Goal: Transaction & Acquisition: Purchase product/service

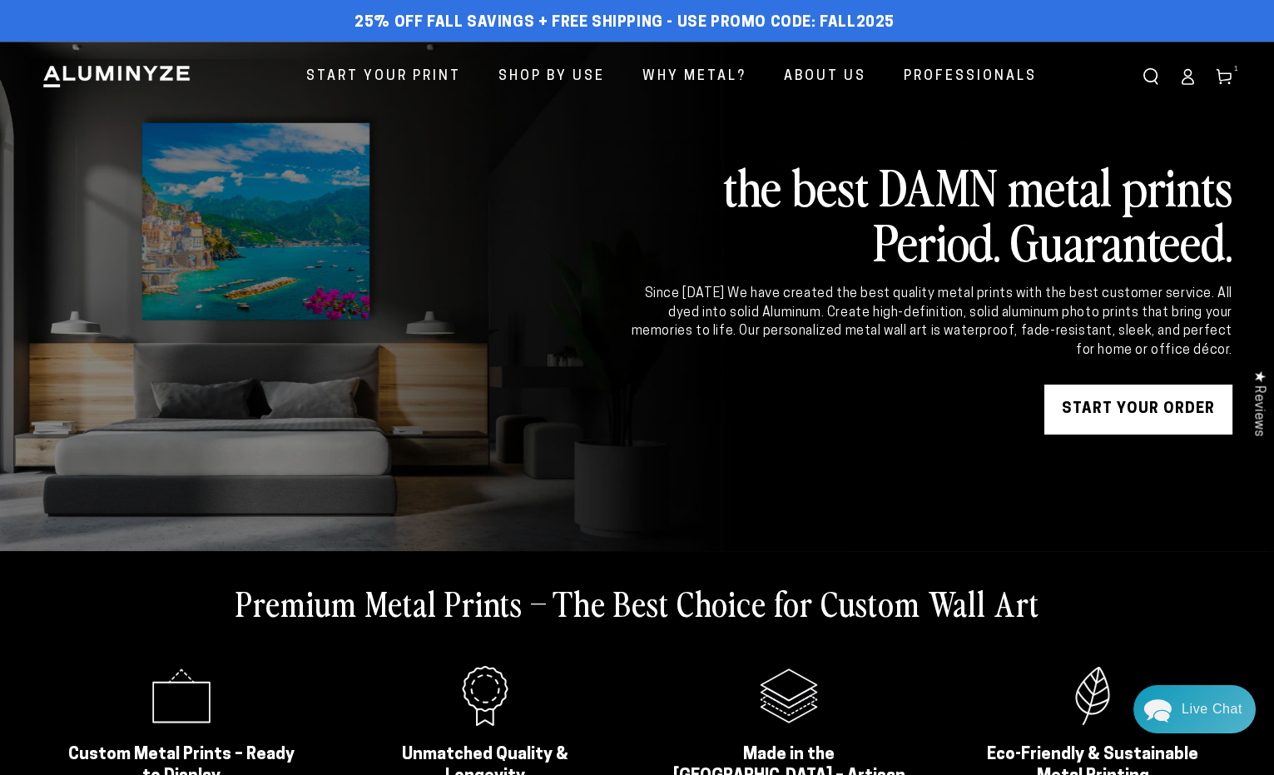
click at [1125, 411] on link "START YOUR Order" at bounding box center [1139, 410] width 188 height 50
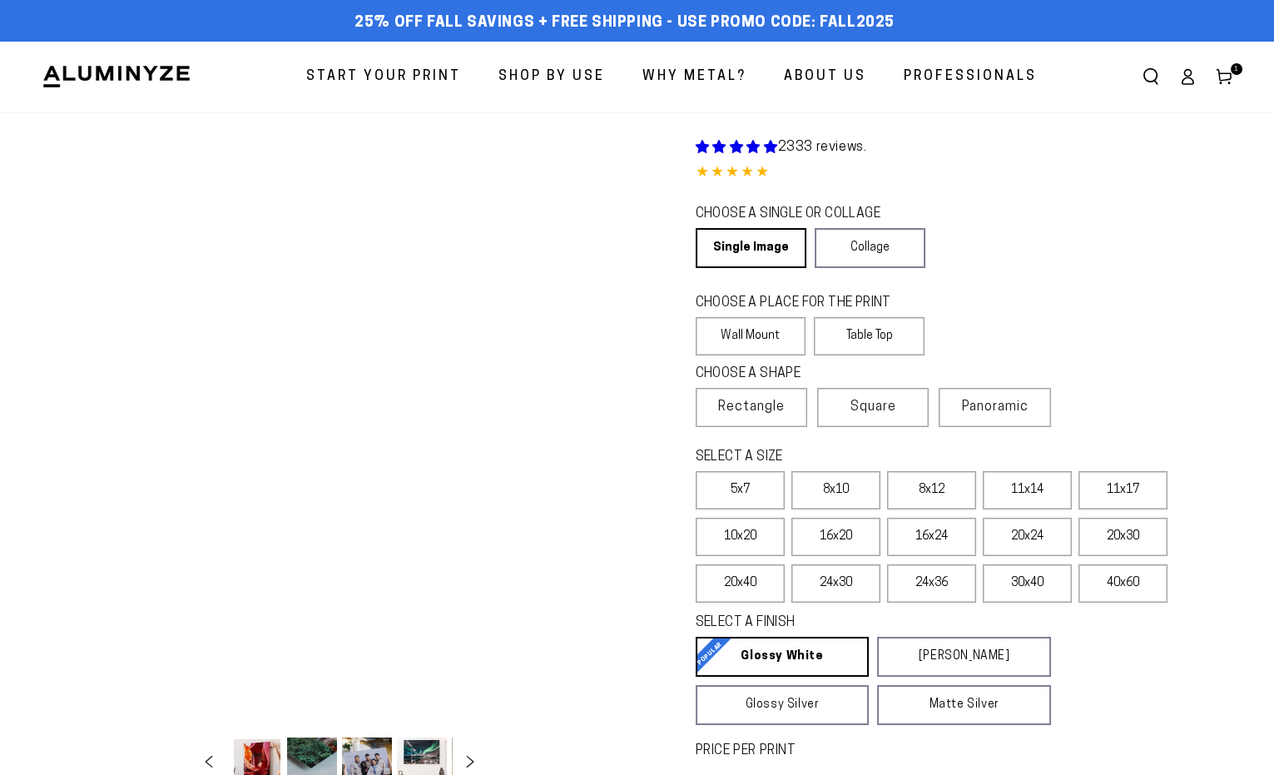
select select "**********"
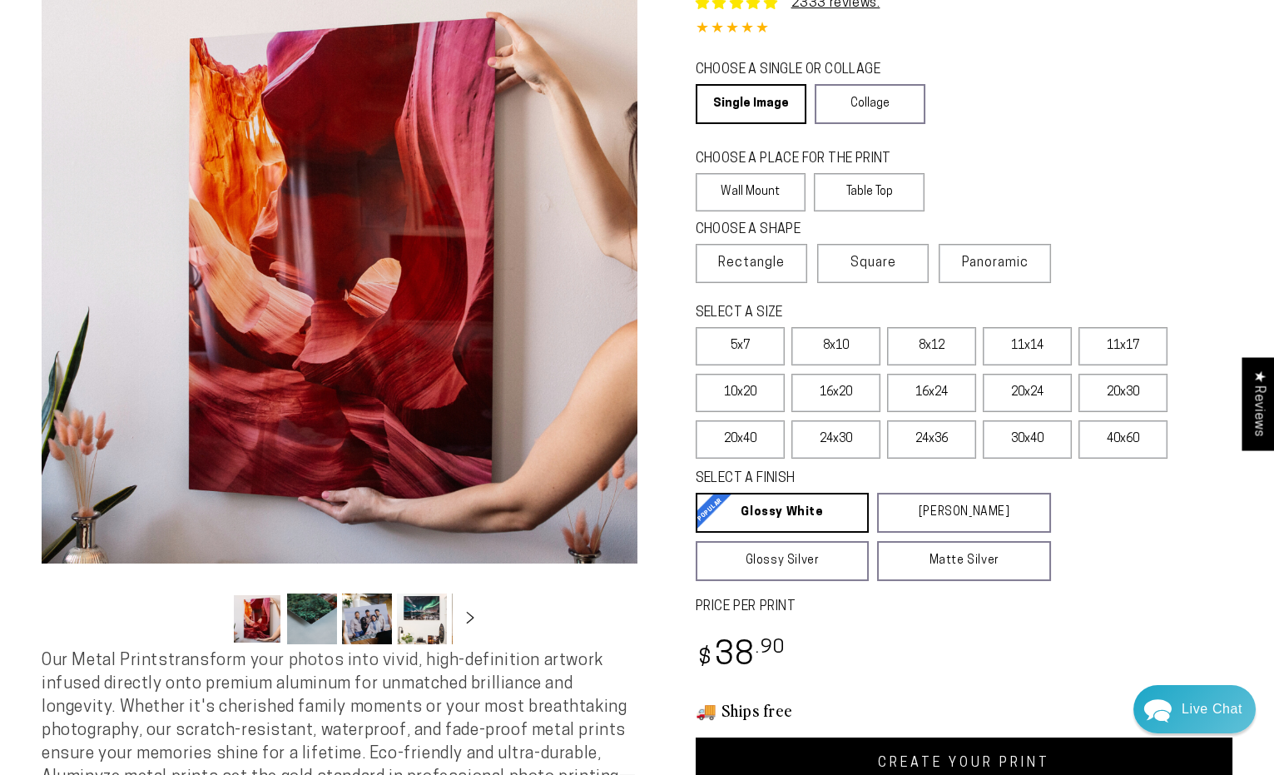
scroll to position [145, 0]
click at [758, 189] on label "Wall Mount" at bounding box center [751, 191] width 111 height 38
click at [727, 182] on label "Wall Mount" at bounding box center [751, 191] width 111 height 38
click at [925, 390] on label "16x24" at bounding box center [931, 392] width 89 height 38
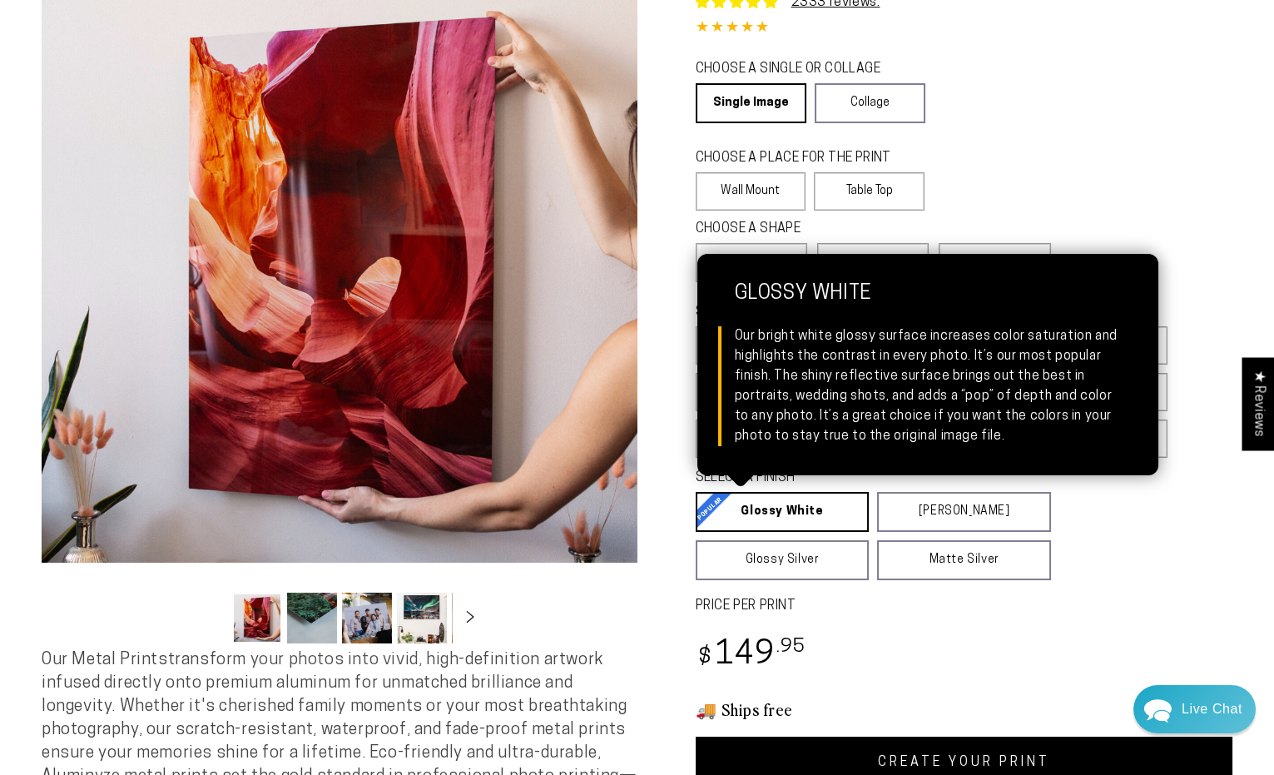
click at [787, 511] on link "Glossy White Glossy White Our bright white glossy surface increases color satur…" at bounding box center [783, 512] width 174 height 40
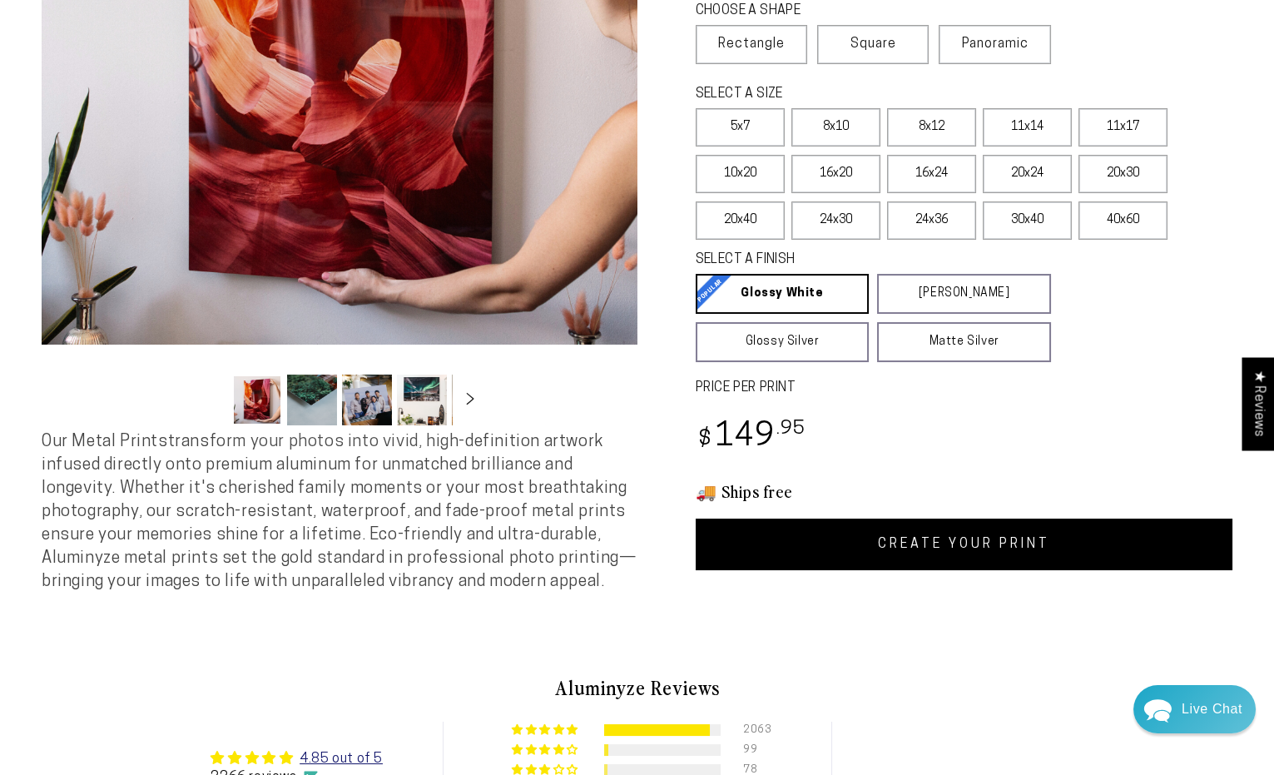
scroll to position [375, 0]
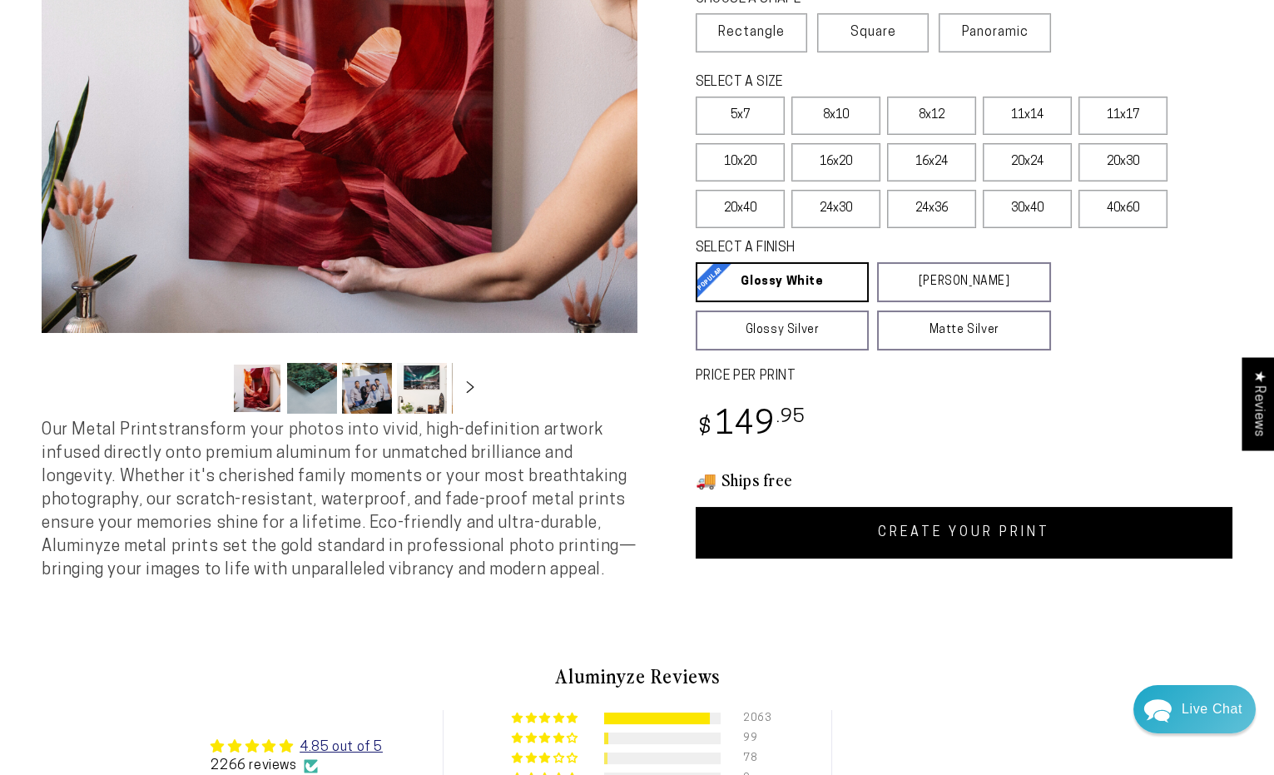
click at [935, 533] on link "CREATE YOUR PRINT" at bounding box center [965, 533] width 538 height 52
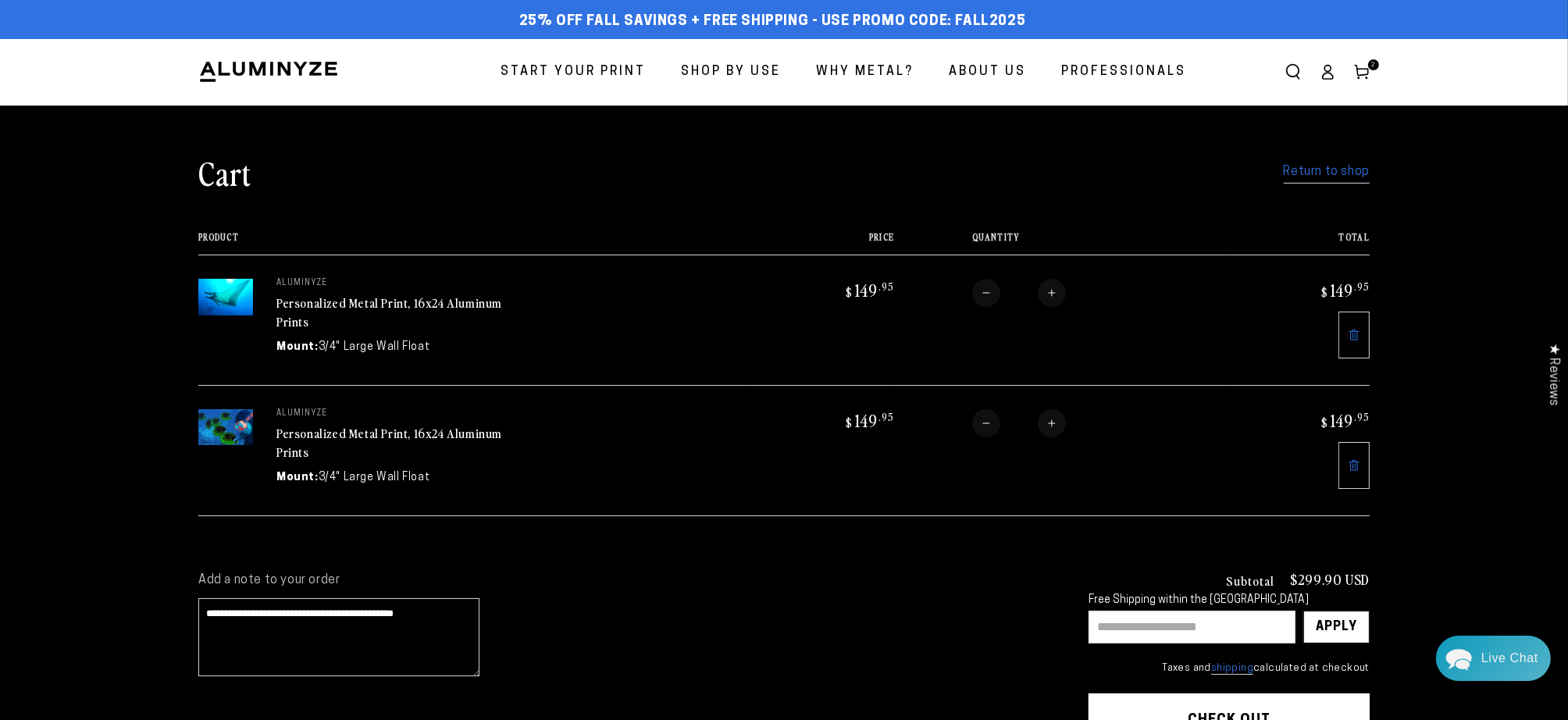
click at [223, 434] on img at bounding box center [225, 427] width 54 height 37
click at [232, 424] on img at bounding box center [225, 427] width 54 height 37
click at [428, 435] on link "Personalized Metal Print, 16x24 Aluminum Prints" at bounding box center [389, 442] width 226 height 38
drag, startPoint x: 436, startPoint y: 616, endPoint x: 171, endPoint y: 603, distance: 265.3
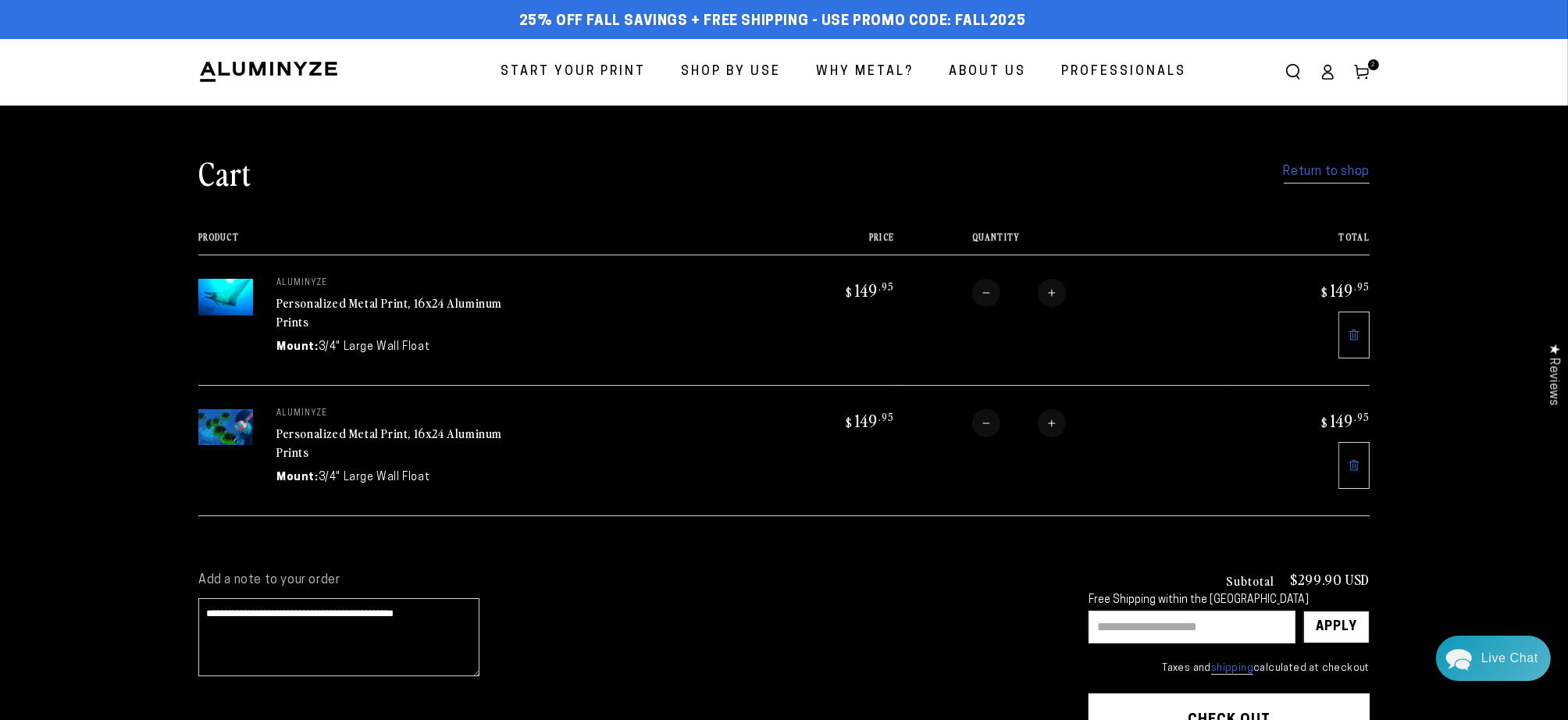
click at [171, 603] on div "**********" at bounding box center [784, 703] width 1249 height 319
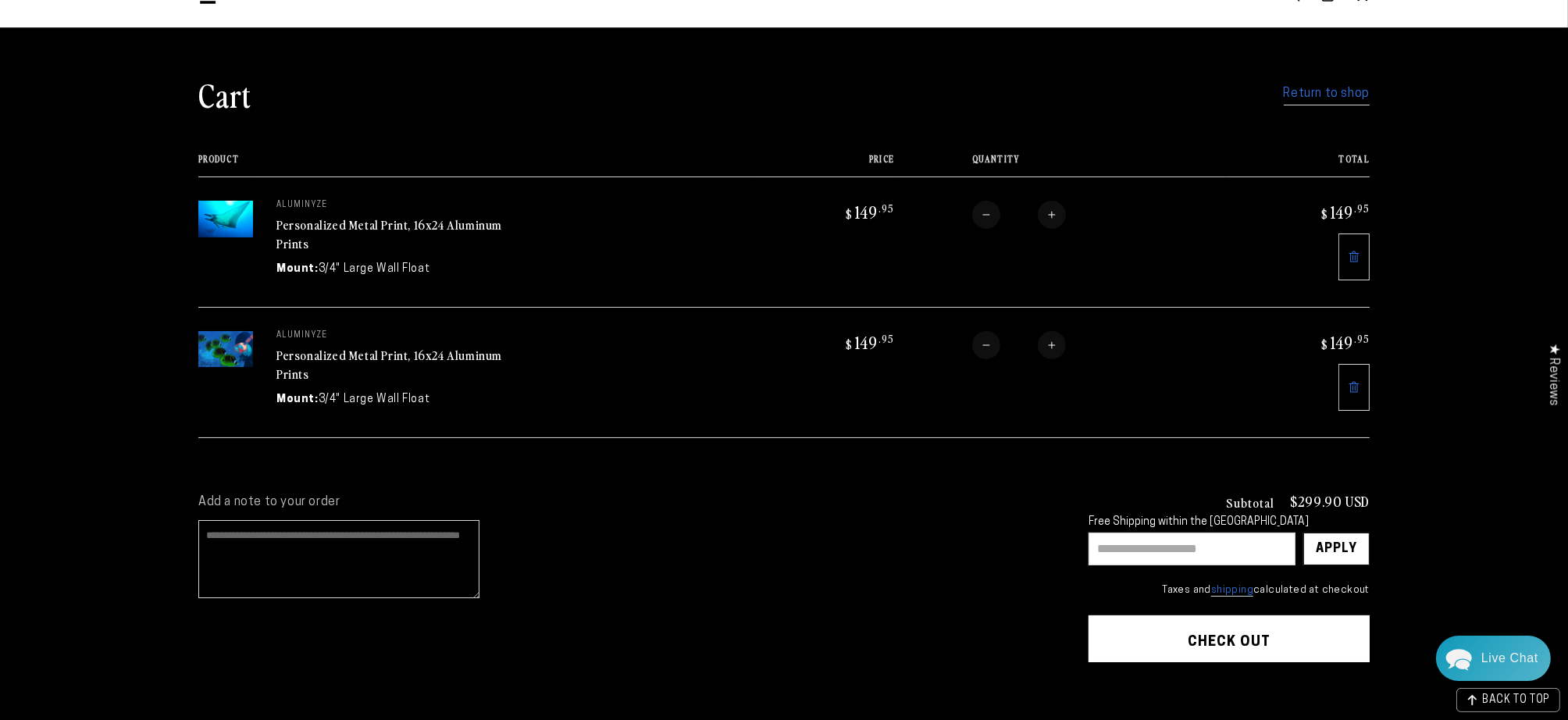
scroll to position [76, 0]
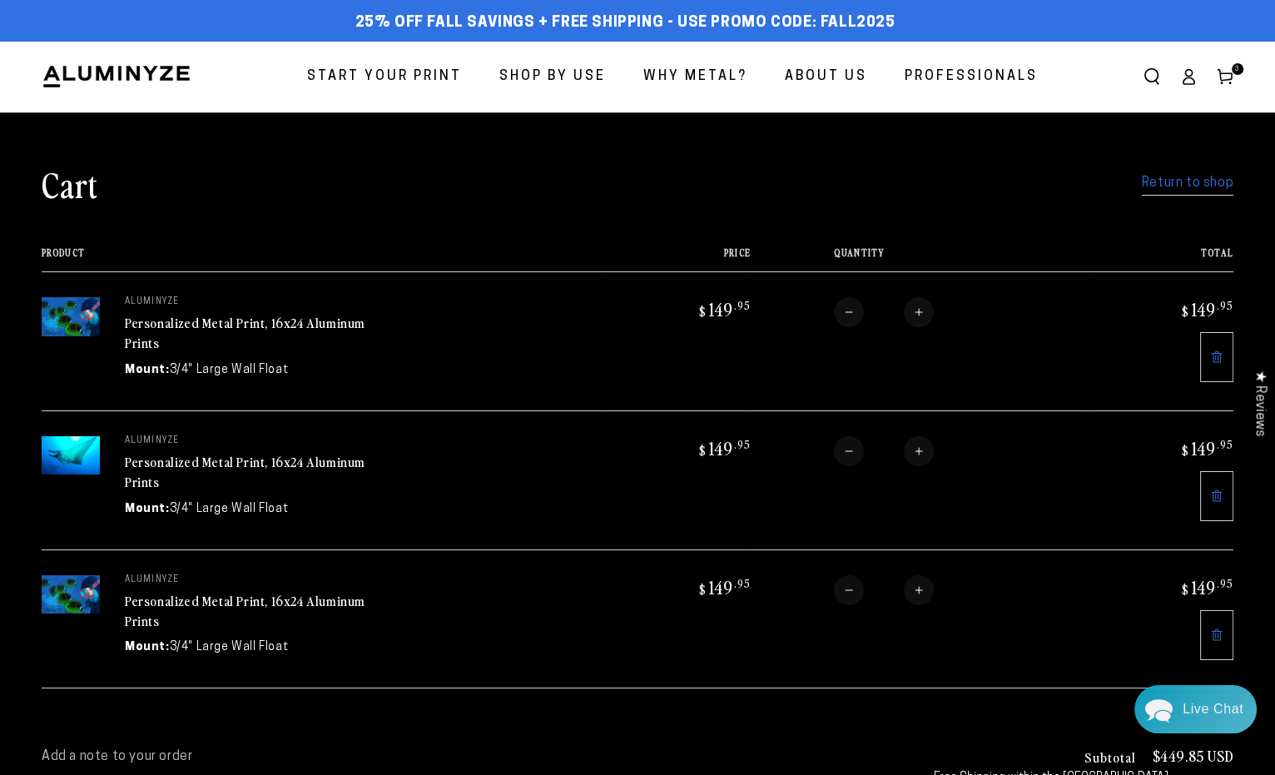
click at [853, 587] on button "Decrease quantity for Personalized Metal Print, 16x24 Aluminum Prints" at bounding box center [849, 590] width 30 height 30
type input "*"
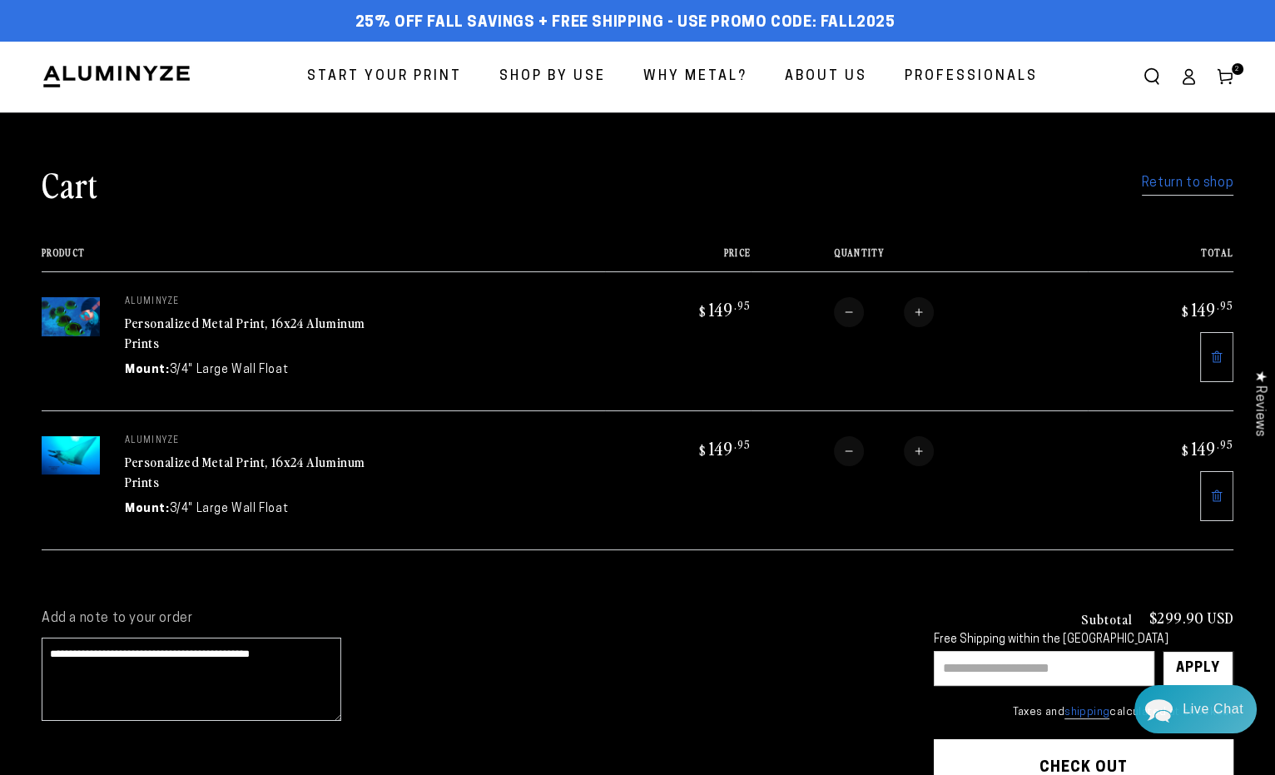
click at [83, 456] on img at bounding box center [71, 455] width 58 height 39
click at [82, 456] on img at bounding box center [71, 455] width 58 height 39
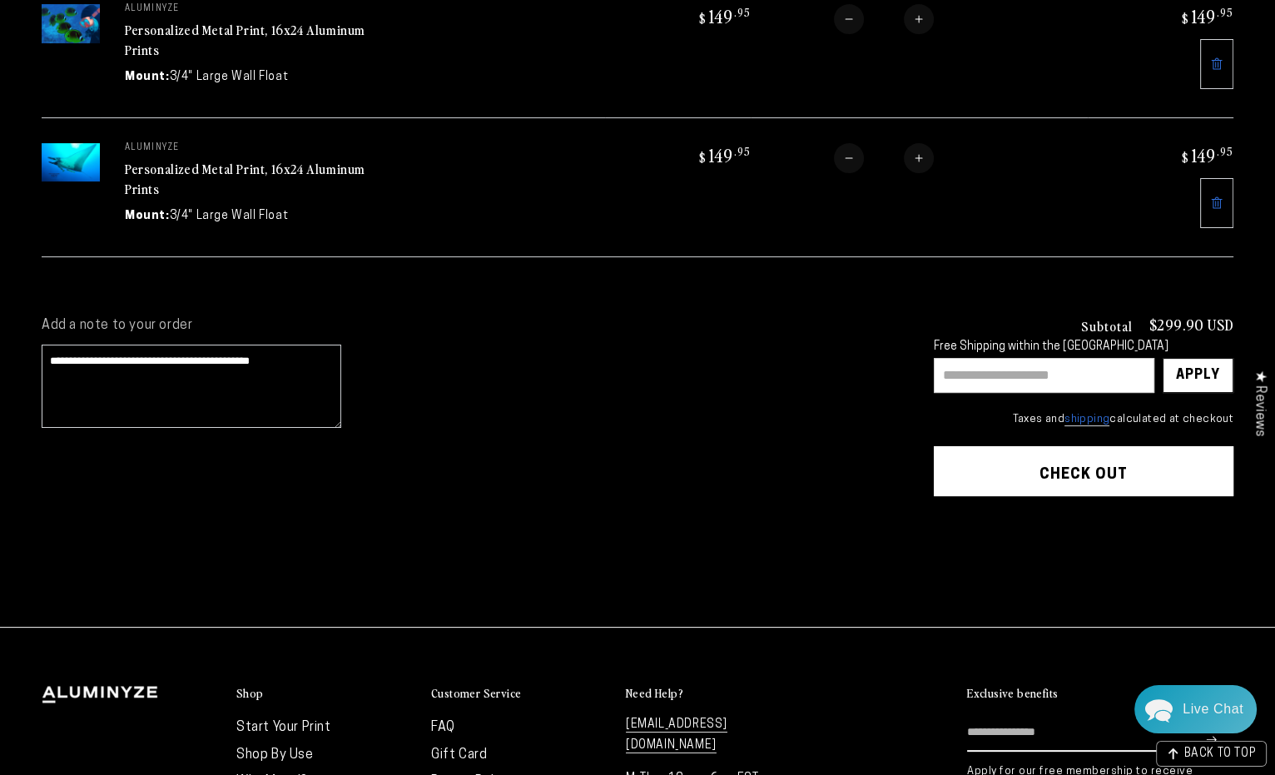
scroll to position [295, 0]
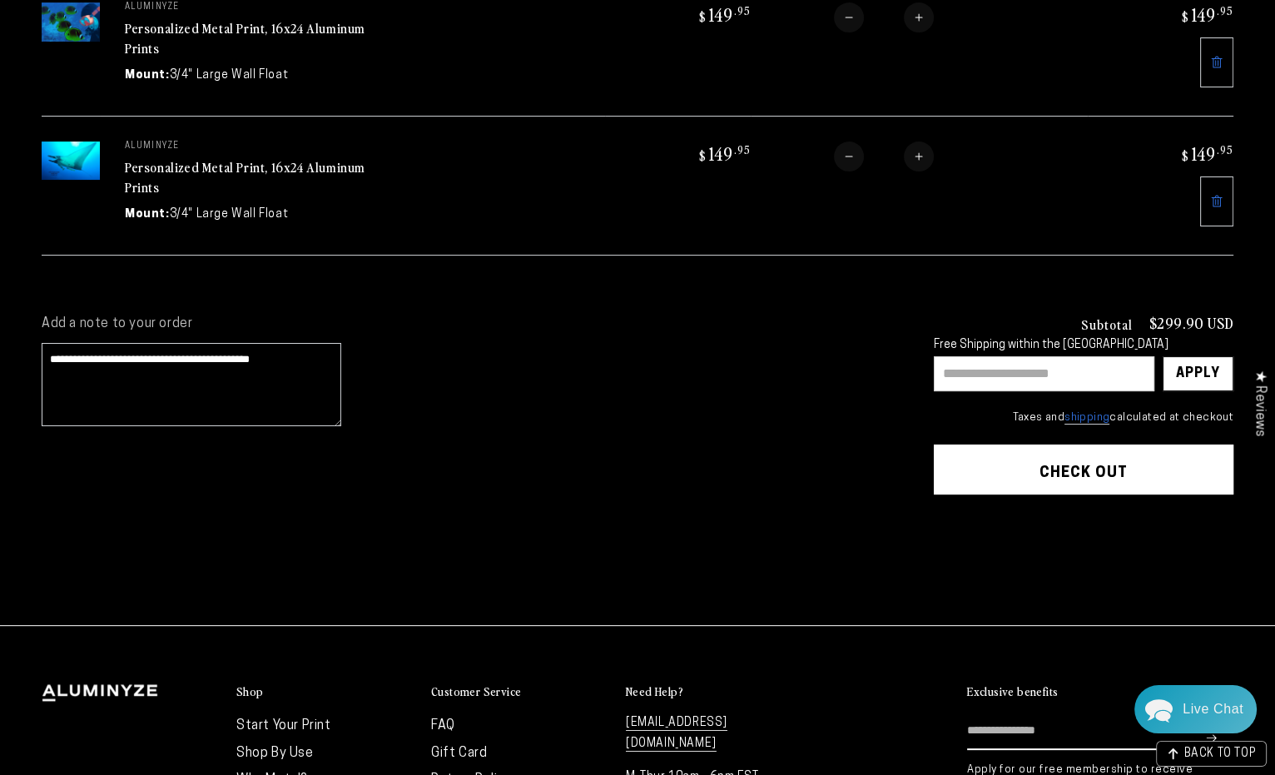
click at [983, 370] on input "text" at bounding box center [1044, 373] width 221 height 35
type input "********"
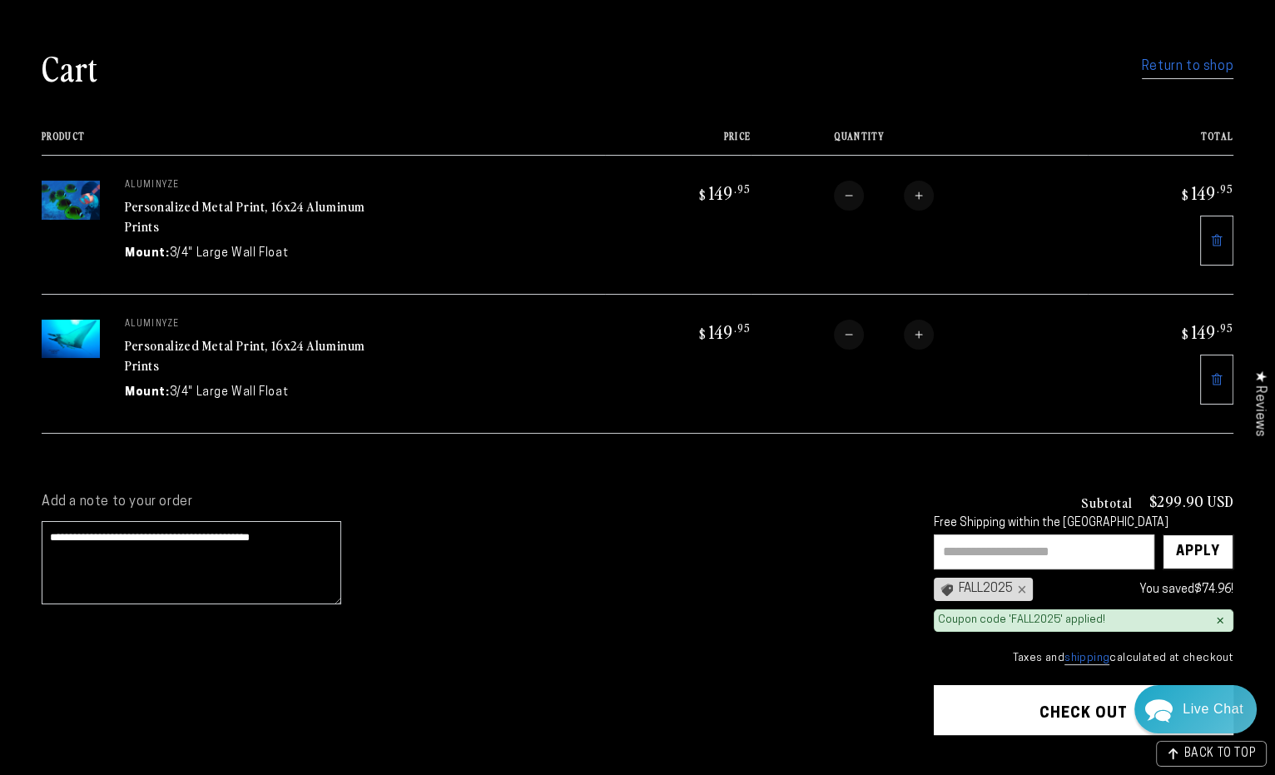
scroll to position [544, 0]
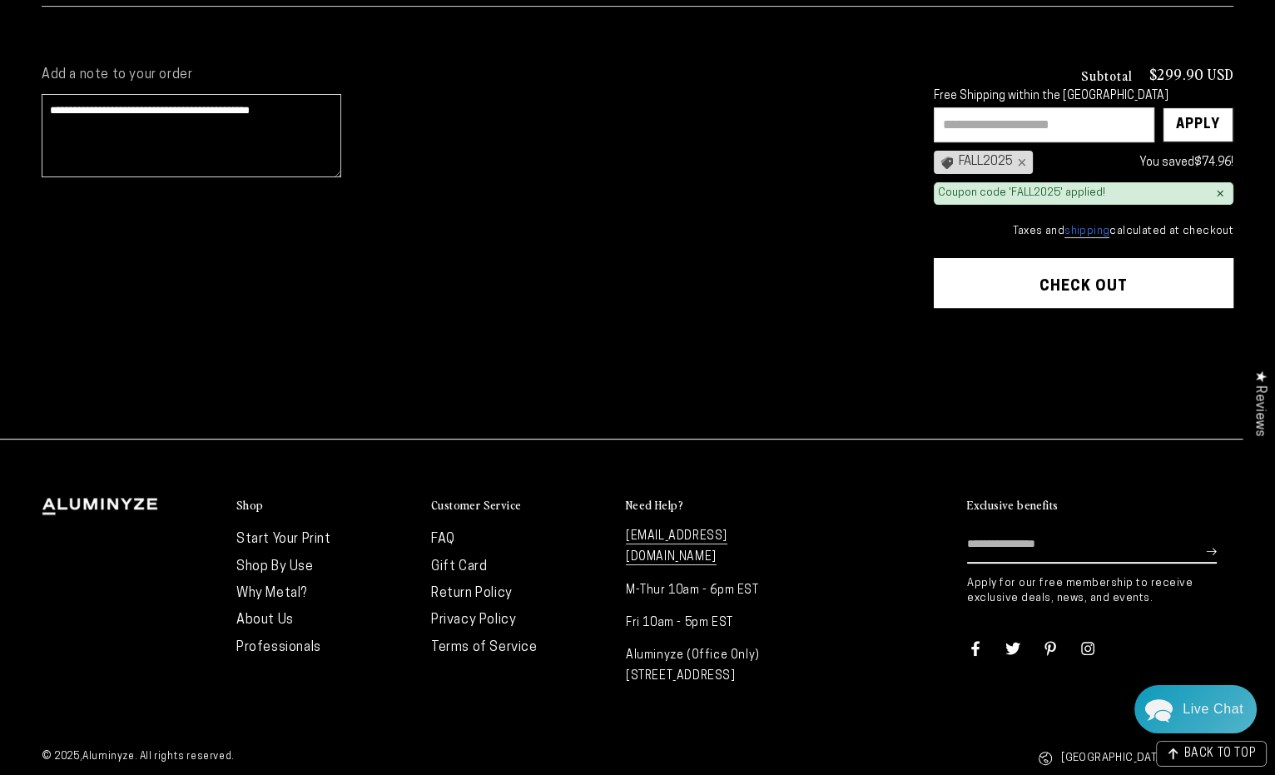
click at [1095, 285] on button "Check out" at bounding box center [1084, 283] width 300 height 50
